Goal: Task Accomplishment & Management: Manage account settings

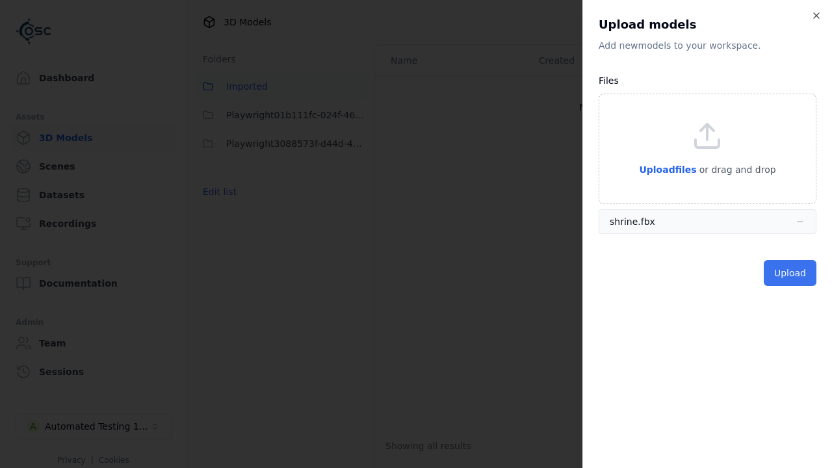
click at [791, 273] on button "Upload" at bounding box center [790, 273] width 53 height 26
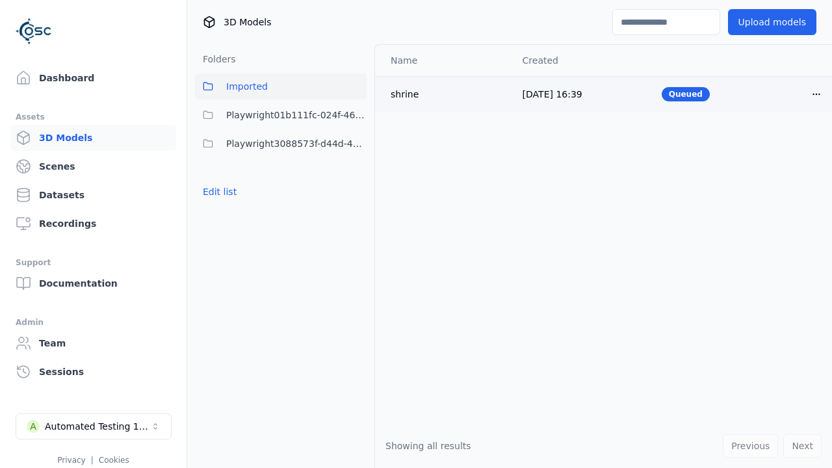
click at [817, 94] on html "Support Dashboard Assets 3D Models Scenes Datasets Recordings Support Documenta…" at bounding box center [416, 234] width 832 height 468
click at [788, 144] on div "Delete" at bounding box center [788, 144] width 77 height 21
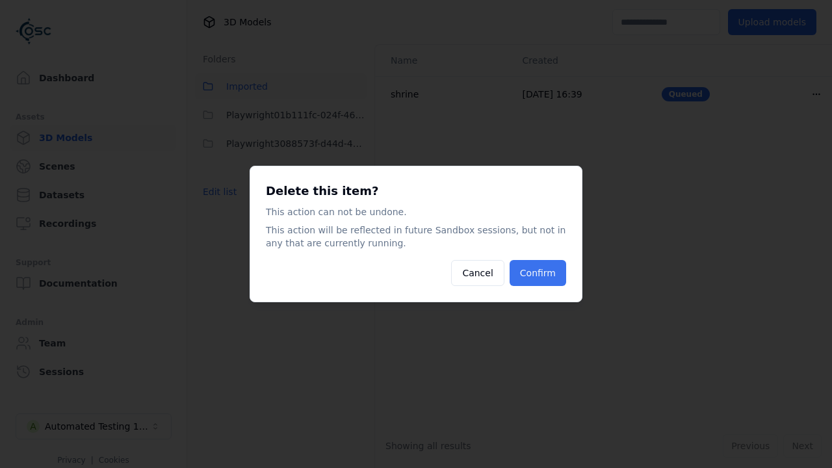
click at [539, 273] on button "Confirm" at bounding box center [538, 273] width 57 height 26
